Goal: Navigation & Orientation: Find specific page/section

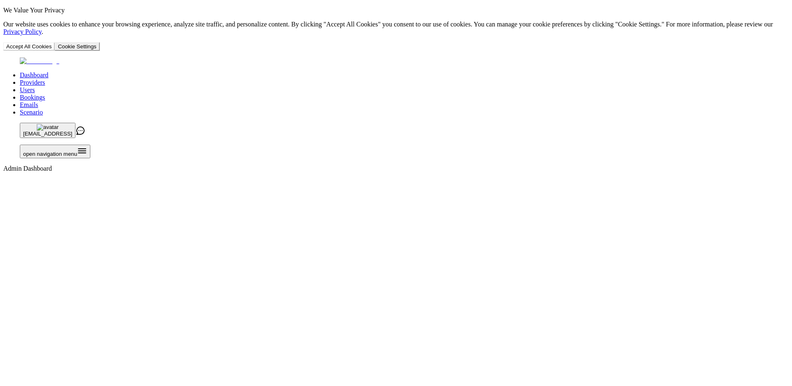
click at [35, 86] on link "Users" at bounding box center [27, 89] width 15 height 7
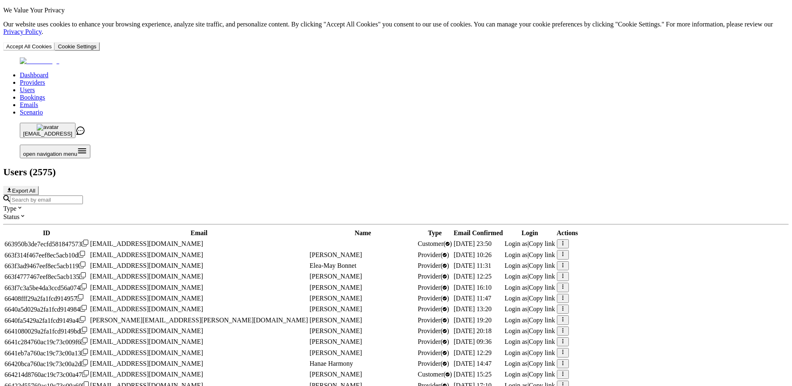
click at [45, 79] on link "Providers" at bounding box center [32, 82] width 25 height 7
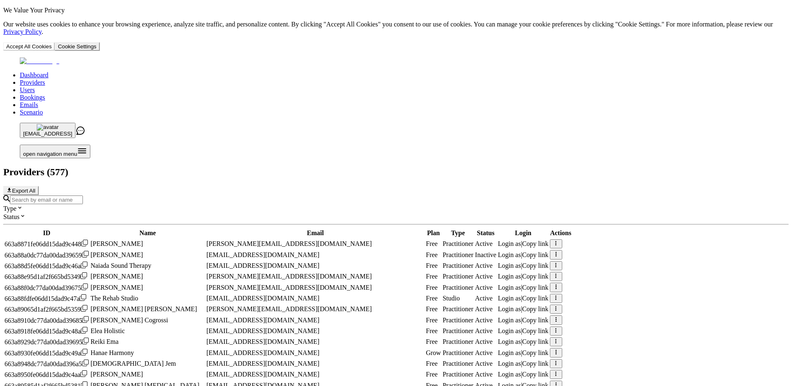
click at [43, 109] on link "Scenario" at bounding box center [31, 112] width 23 height 7
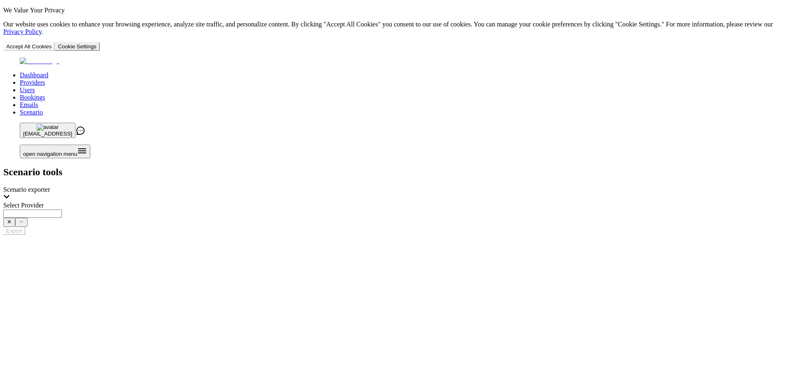
click at [560, 209] on div at bounding box center [396, 218] width 786 height 18
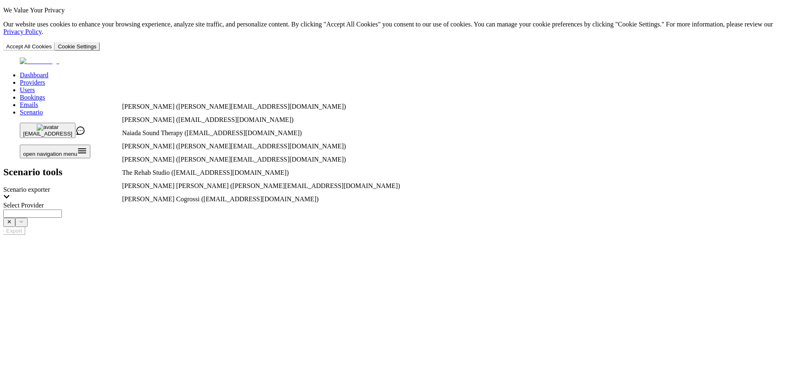
click at [289, 103] on li "[PERSON_NAME] ([PERSON_NAME][EMAIL_ADDRESS][DOMAIN_NAME])" at bounding box center [384, 109] width 525 height 13
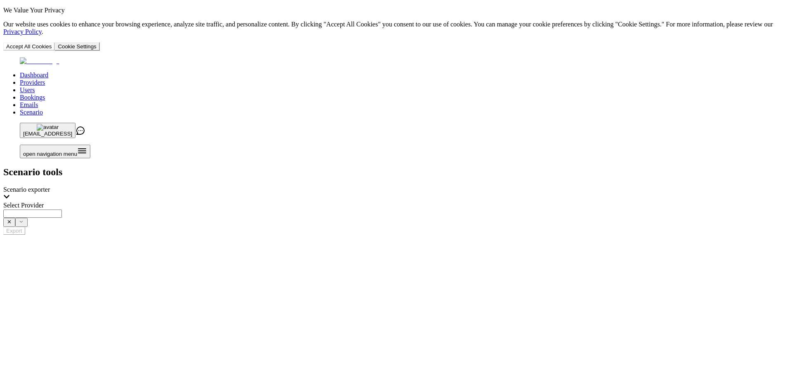
type input "**********"
click at [25, 227] on button "Export" at bounding box center [14, 231] width 22 height 8
click at [38, 101] on link "Emails" at bounding box center [29, 104] width 18 height 7
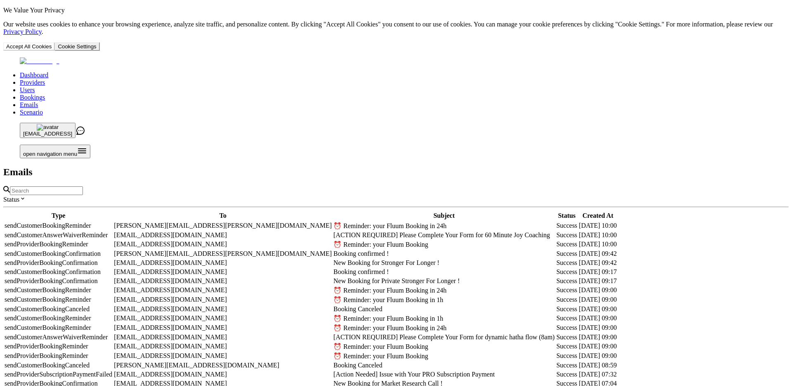
click at [531, 211] on div "Type To Subject Status Created At sendCustomerBookingReminder [EMAIL_ADDRESS][P…" at bounding box center [396, 350] width 786 height 279
click at [45, 79] on link "Providers" at bounding box center [32, 82] width 25 height 7
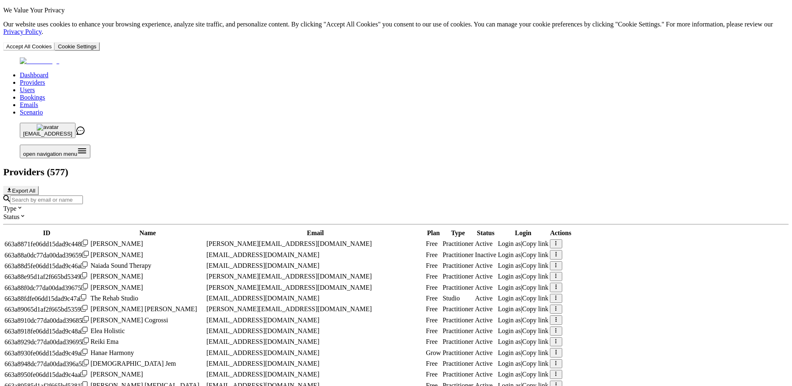
click at [562, 239] on button "button" at bounding box center [556, 243] width 12 height 9
click at [750, 139] on div "Dashboard Providers Users Bookings Emails Scenario [EMAIL_ADDRESS] open navigat…" at bounding box center [396, 298] width 786 height 482
click at [268, 195] on div at bounding box center [396, 199] width 786 height 9
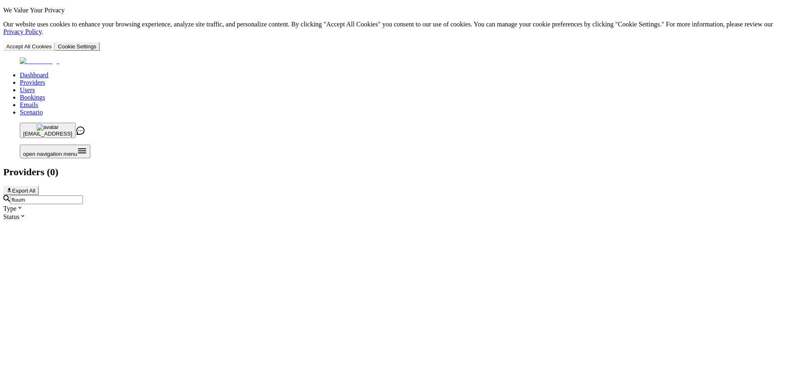
scroll to position [0, 0]
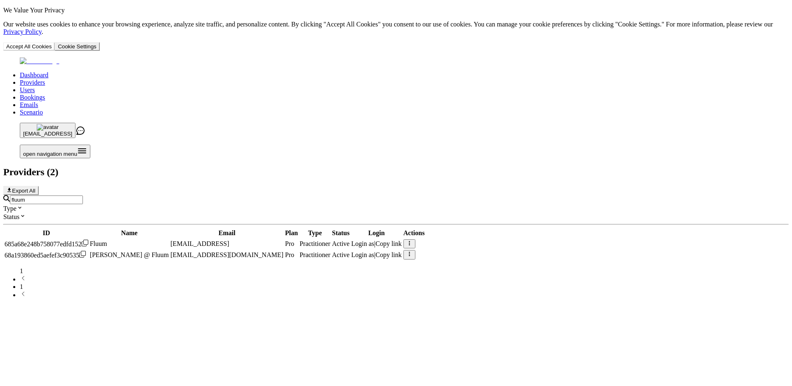
type input "fluum"
click at [416, 239] on button "button" at bounding box center [410, 243] width 12 height 9
click at [725, 124] on div "Dashboard Providers Users Bookings Emails Scenario [EMAIL_ADDRESS] open navigat…" at bounding box center [396, 177] width 786 height 241
